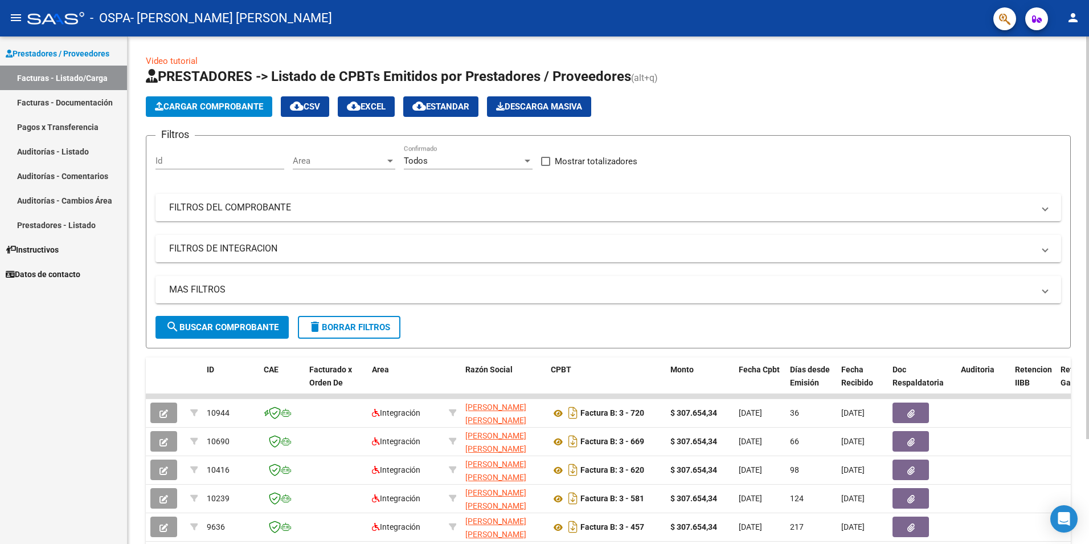
click at [197, 103] on span "Cargar Comprobante" at bounding box center [209, 106] width 108 height 10
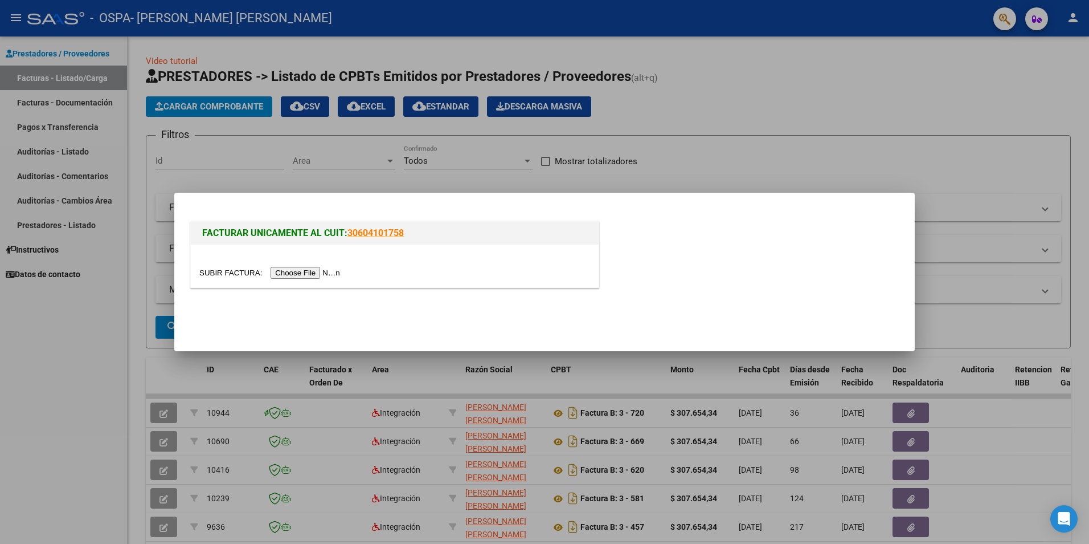
click at [298, 270] on input "file" at bounding box center [271, 273] width 144 height 12
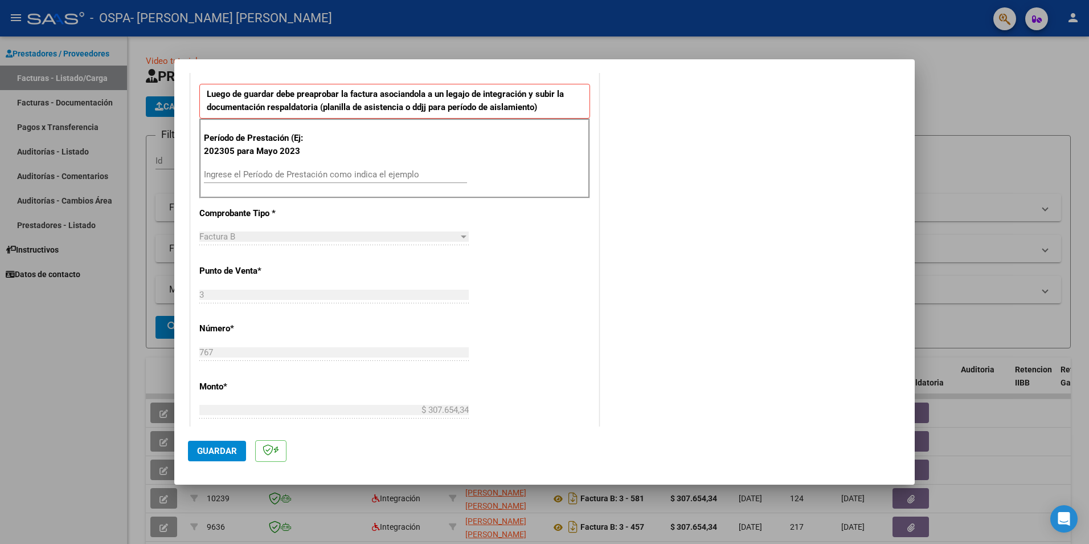
scroll to position [229, 0]
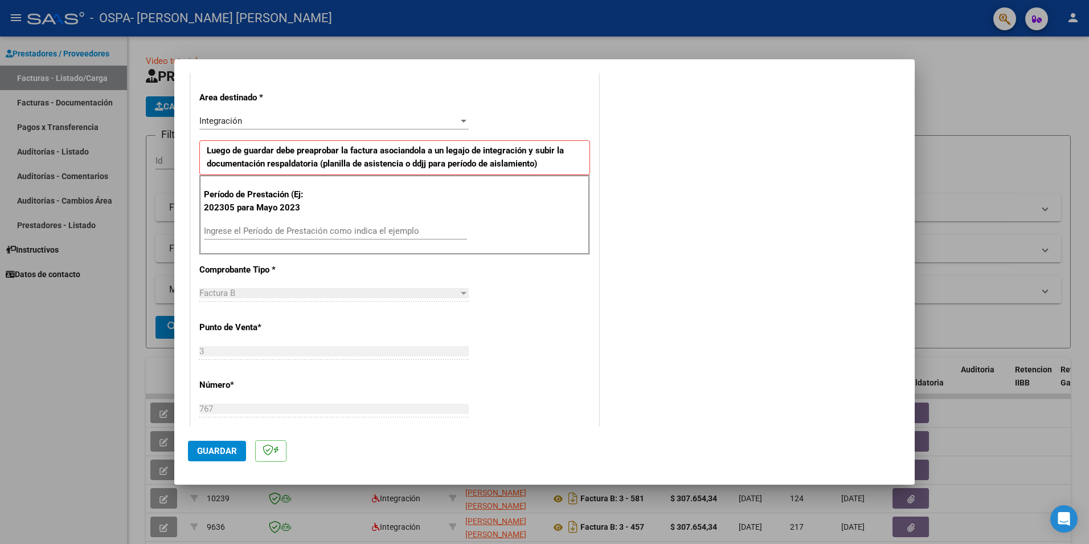
click at [234, 228] on input "Ingrese el Período de Prestación como indica el ejemplo" at bounding box center [335, 231] width 263 height 10
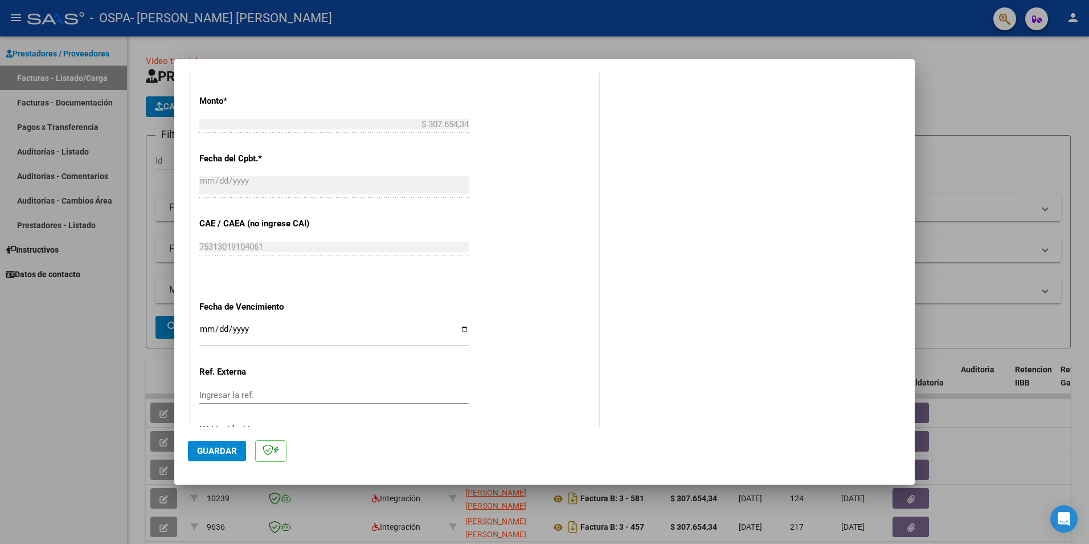
scroll to position [628, 0]
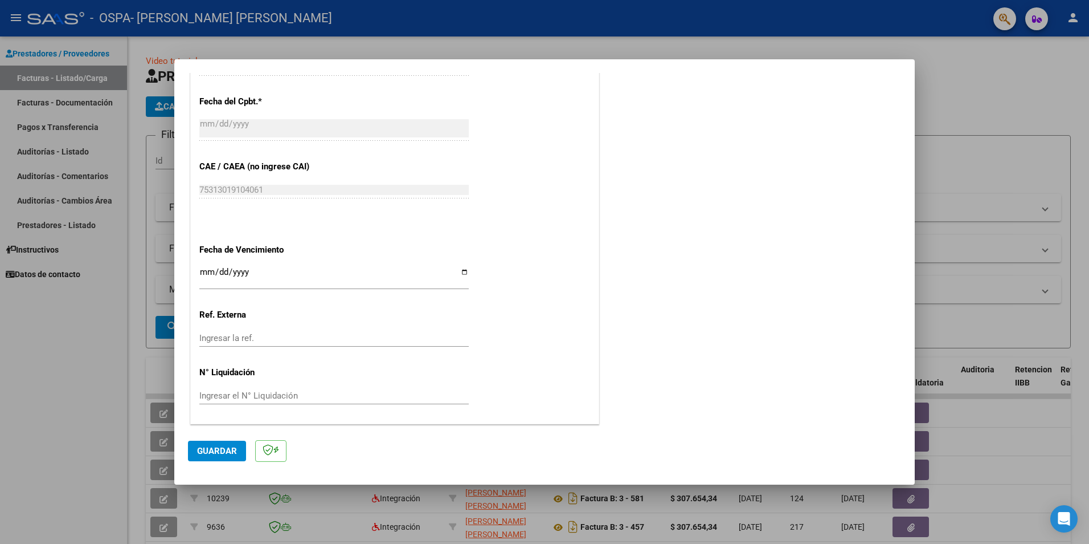
type input "202507"
click at [212, 452] on span "Guardar" at bounding box center [217, 451] width 40 height 10
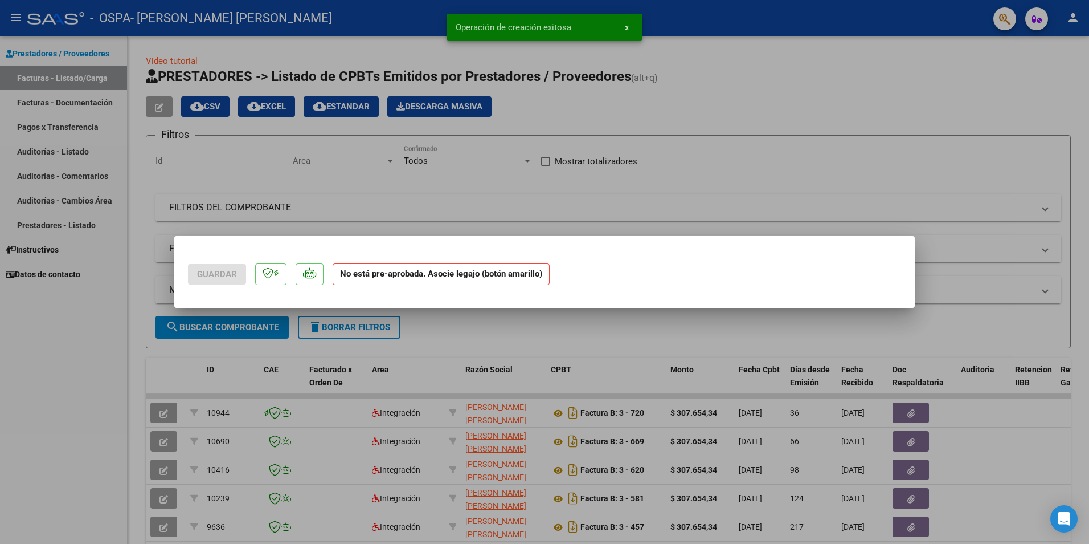
scroll to position [0, 0]
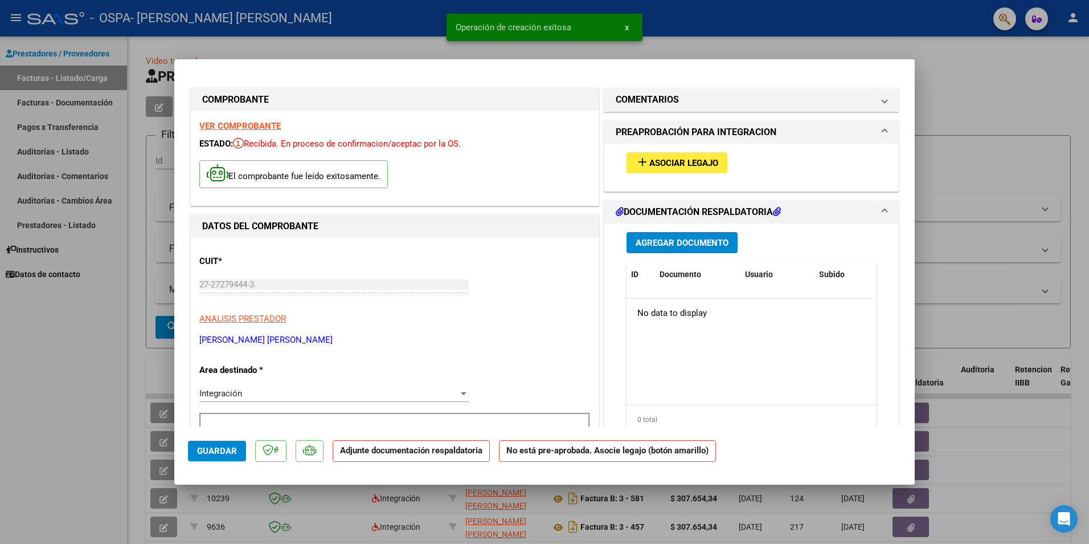
click at [670, 162] on span "Asociar Legajo" at bounding box center [684, 163] width 69 height 10
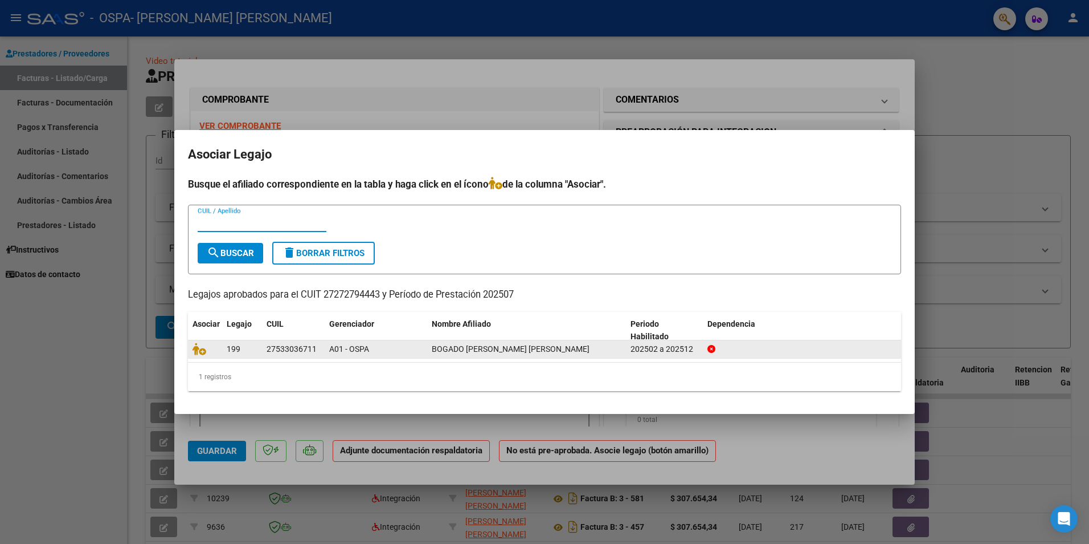
click at [230, 348] on span "199" at bounding box center [234, 348] width 14 height 9
click at [196, 347] on icon at bounding box center [200, 348] width 14 height 13
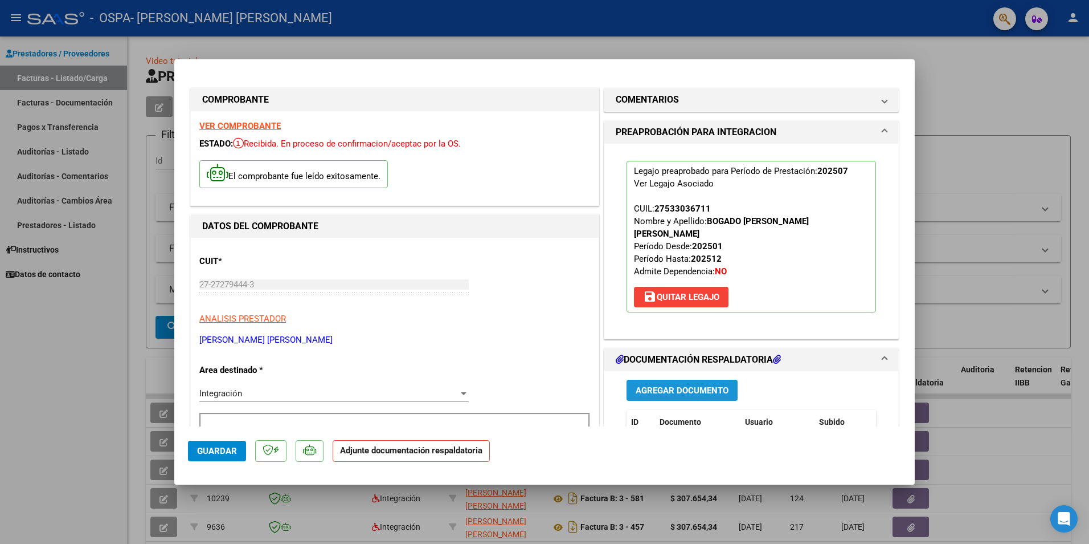
click at [661, 385] on span "Agregar Documento" at bounding box center [682, 390] width 93 height 10
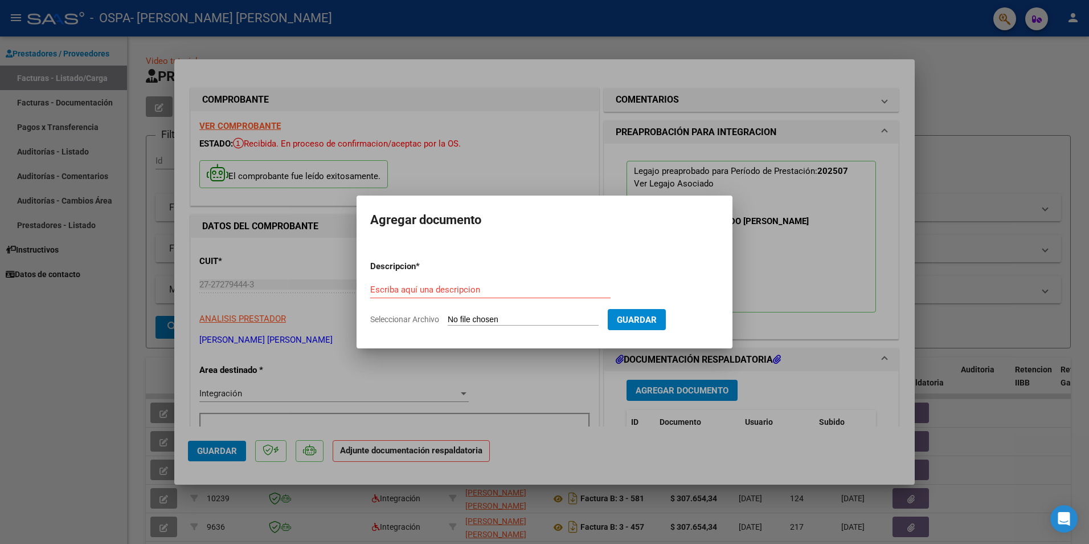
click at [431, 283] on div "Escriba aquí una descripcion" at bounding box center [490, 289] width 240 height 17
click at [589, 319] on input "Seleccionar Archivo" at bounding box center [523, 320] width 151 height 11
type input "C:\fakepath\bogado planilla [PERSON_NAME] 2025.pdf"
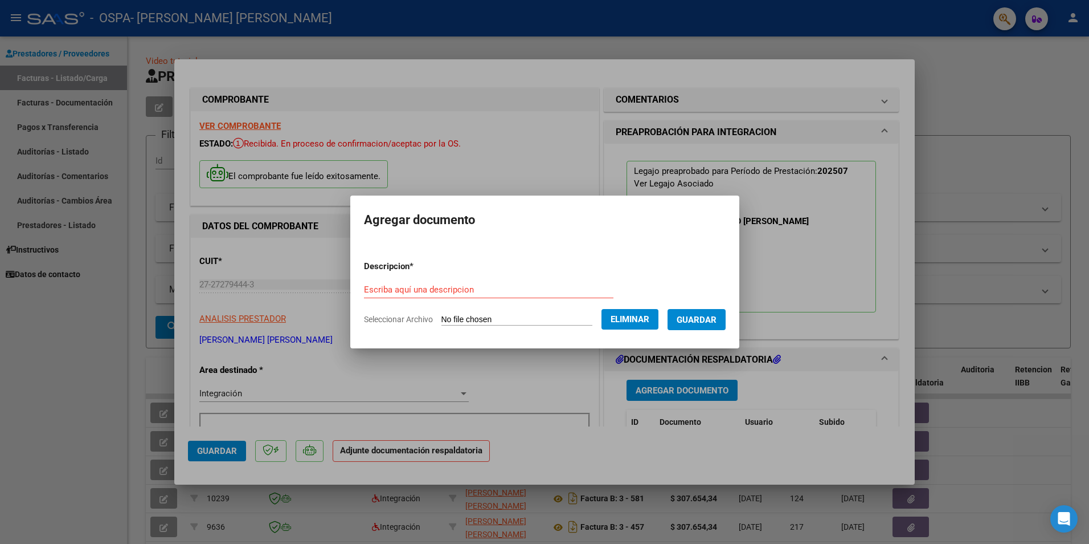
click at [399, 283] on div "Escriba aquí una descripcion" at bounding box center [489, 289] width 250 height 17
type input "b"
type input "[PERSON_NAME] 2025 PLANILLA"
click at [715, 318] on span "Guardar" at bounding box center [697, 320] width 40 height 10
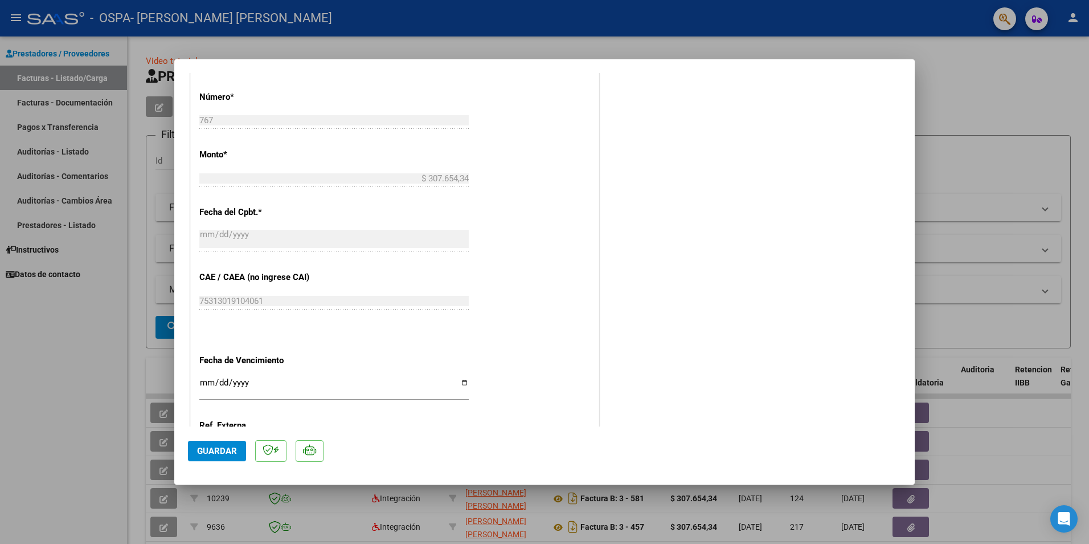
scroll to position [667, 0]
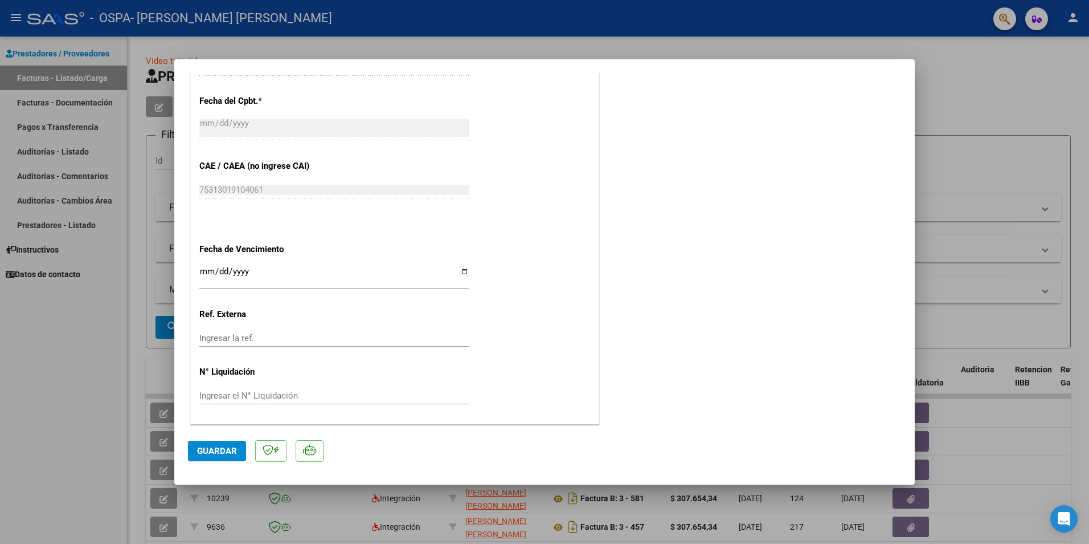
click at [205, 448] on span "Guardar" at bounding box center [217, 451] width 40 height 10
click at [999, 62] on div at bounding box center [544, 272] width 1089 height 544
type input "$ 0,00"
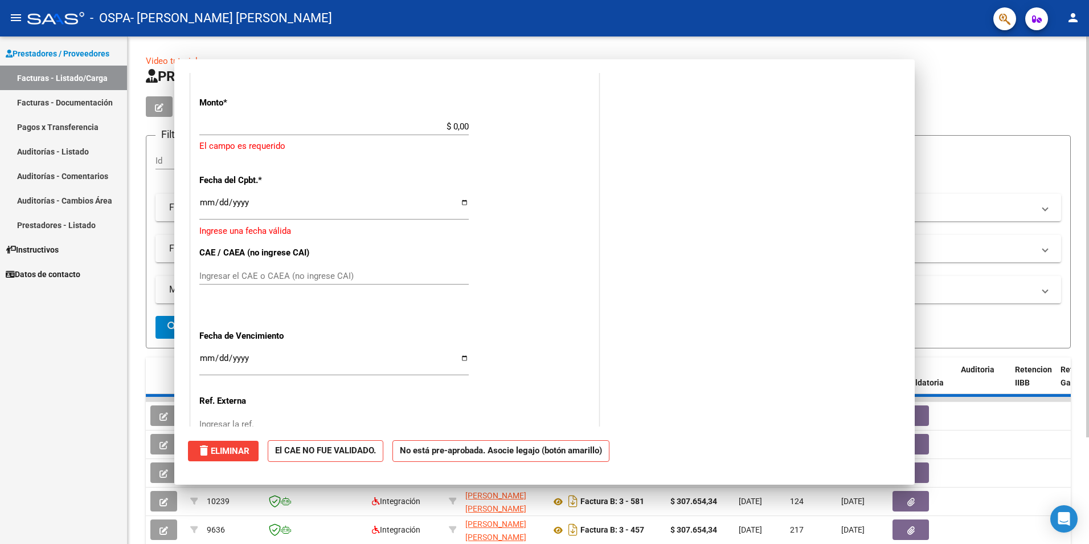
scroll to position [726, 0]
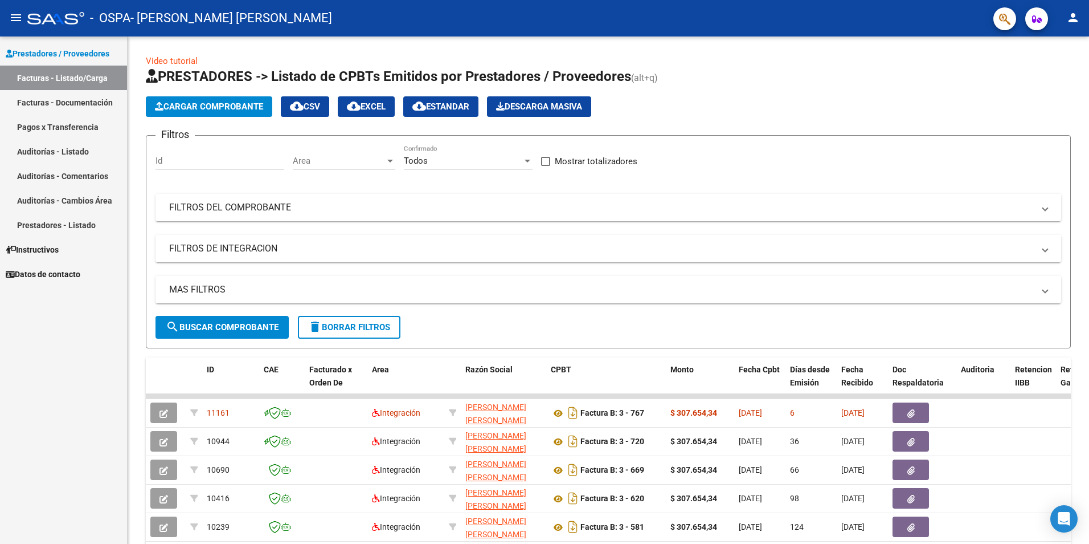
click at [1076, 26] on button "person" at bounding box center [1073, 18] width 23 height 23
click at [1048, 79] on button "exit_to_app Salir" at bounding box center [1050, 75] width 70 height 27
